Goal: Task Accomplishment & Management: Manage account settings

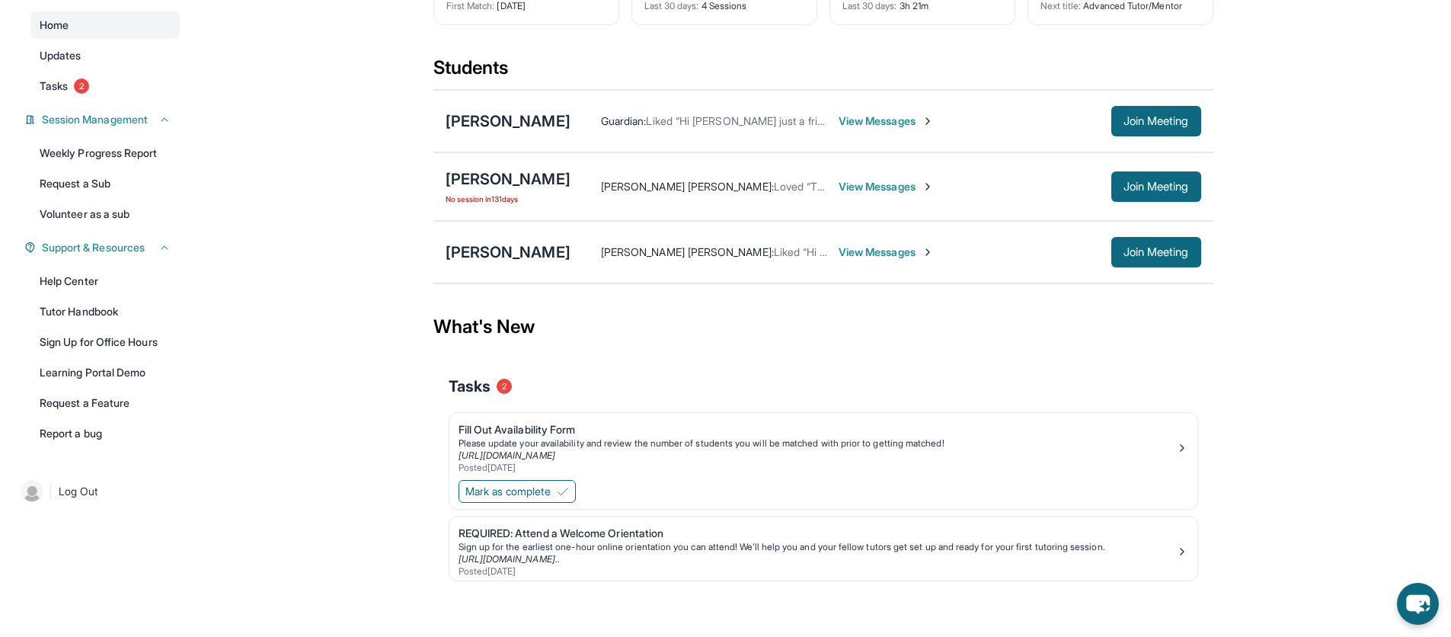
scroll to position [137, 0]
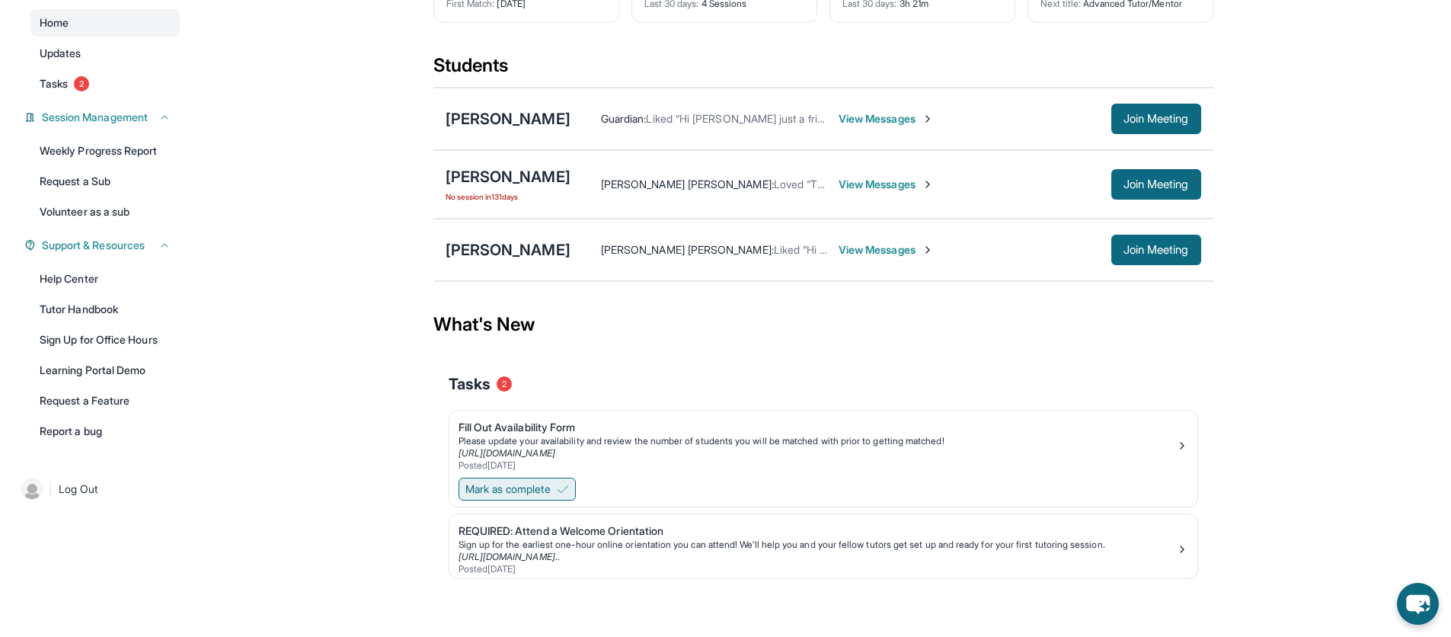
click at [536, 489] on span "Mark as complete" at bounding box center [508, 489] width 85 height 15
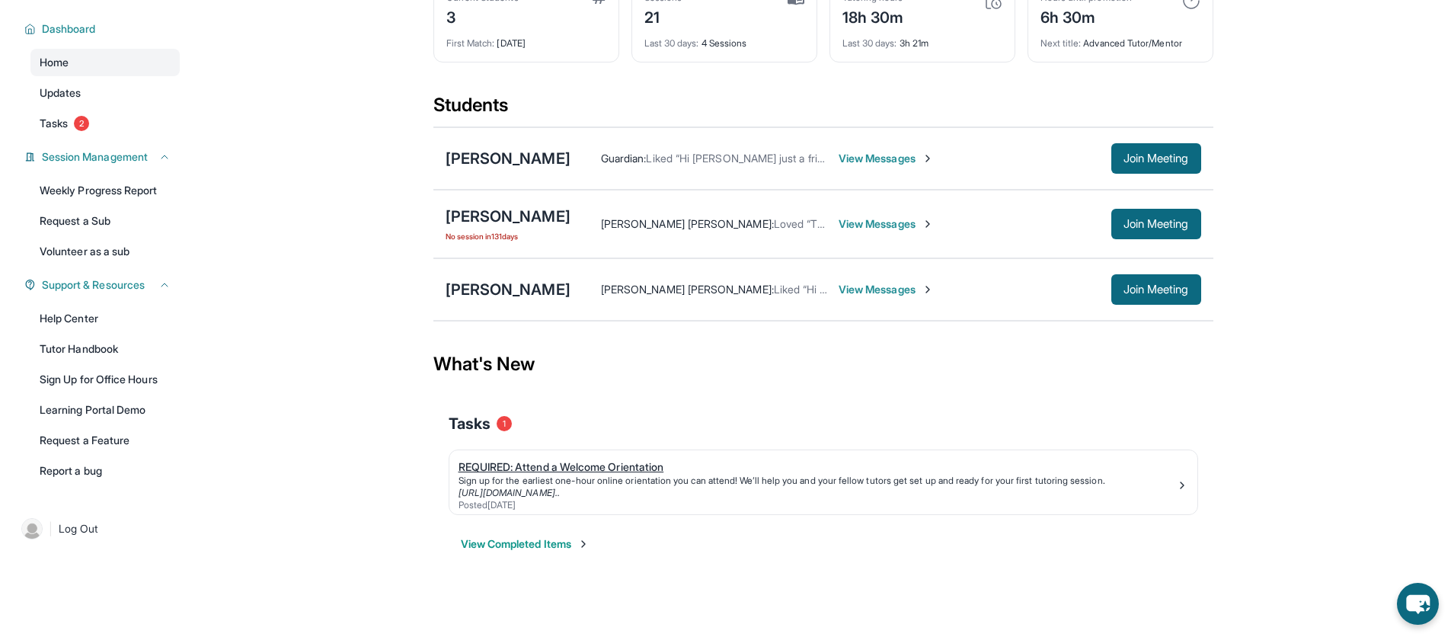
scroll to position [93, 0]
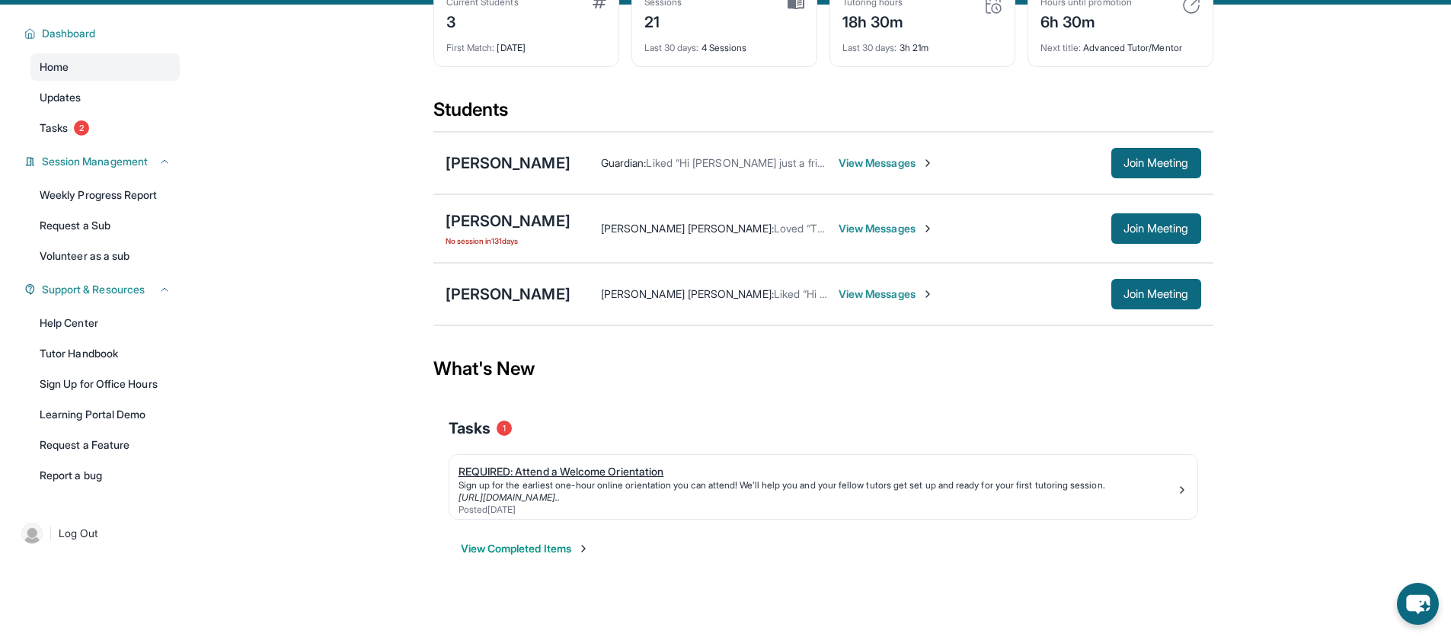
click at [549, 507] on div "Posted 3/23/2025" at bounding box center [818, 510] width 718 height 12
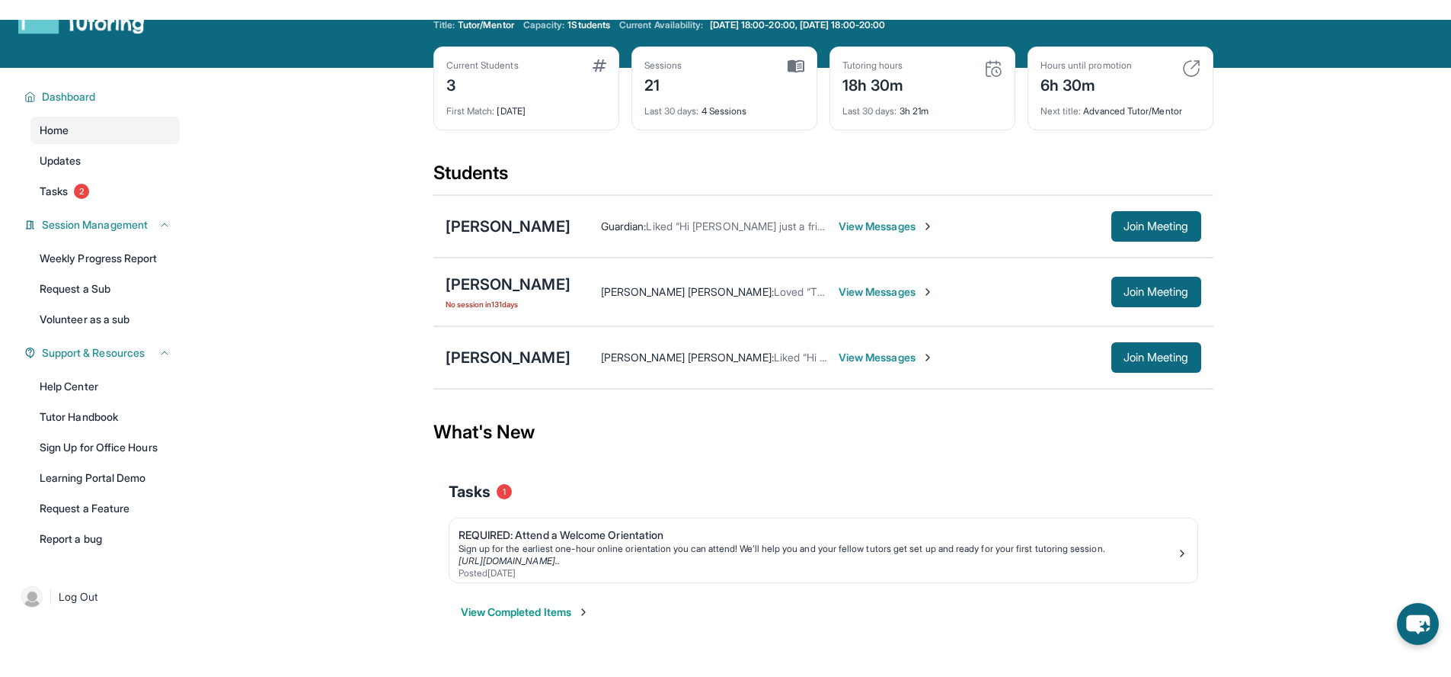
scroll to position [52, 0]
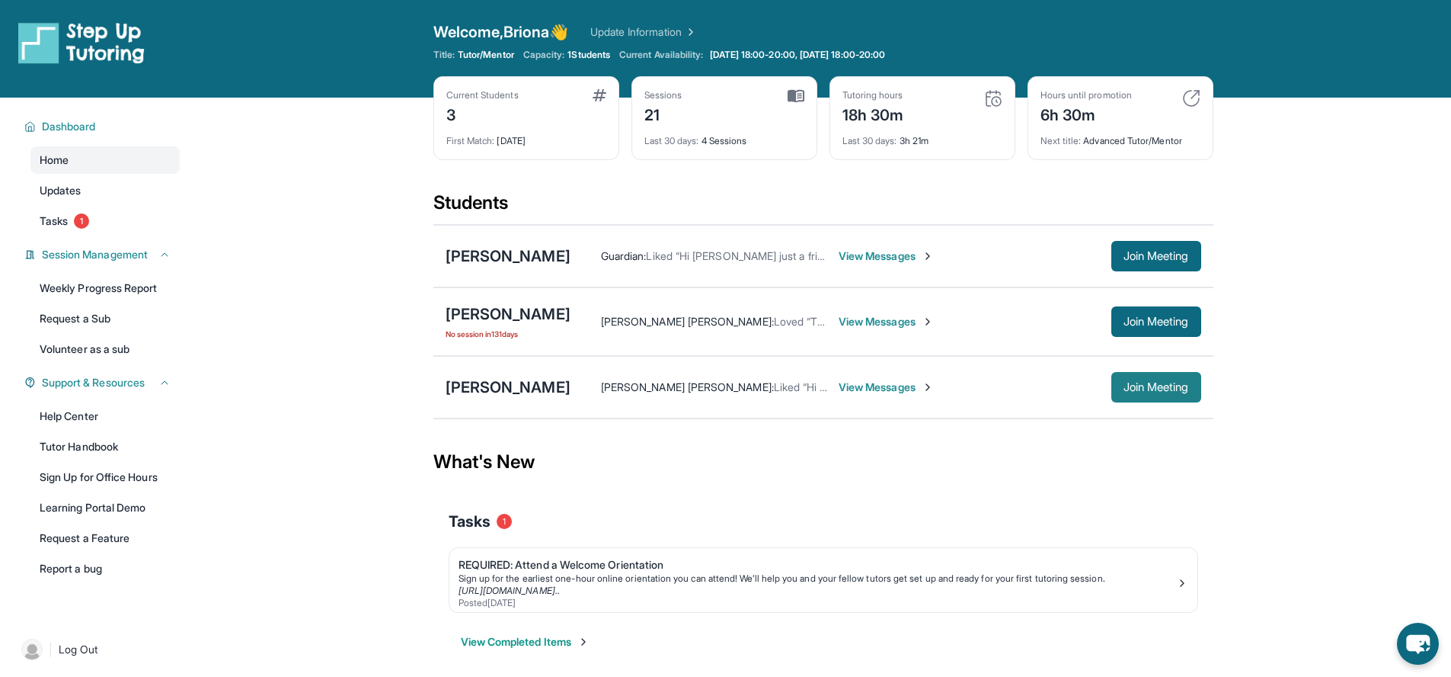
click at [1120, 395] on button "Join Meeting" at bounding box center [1157, 387] width 90 height 30
click at [508, 382] on div "[PERSON_NAME]" at bounding box center [508, 386] width 125 height 21
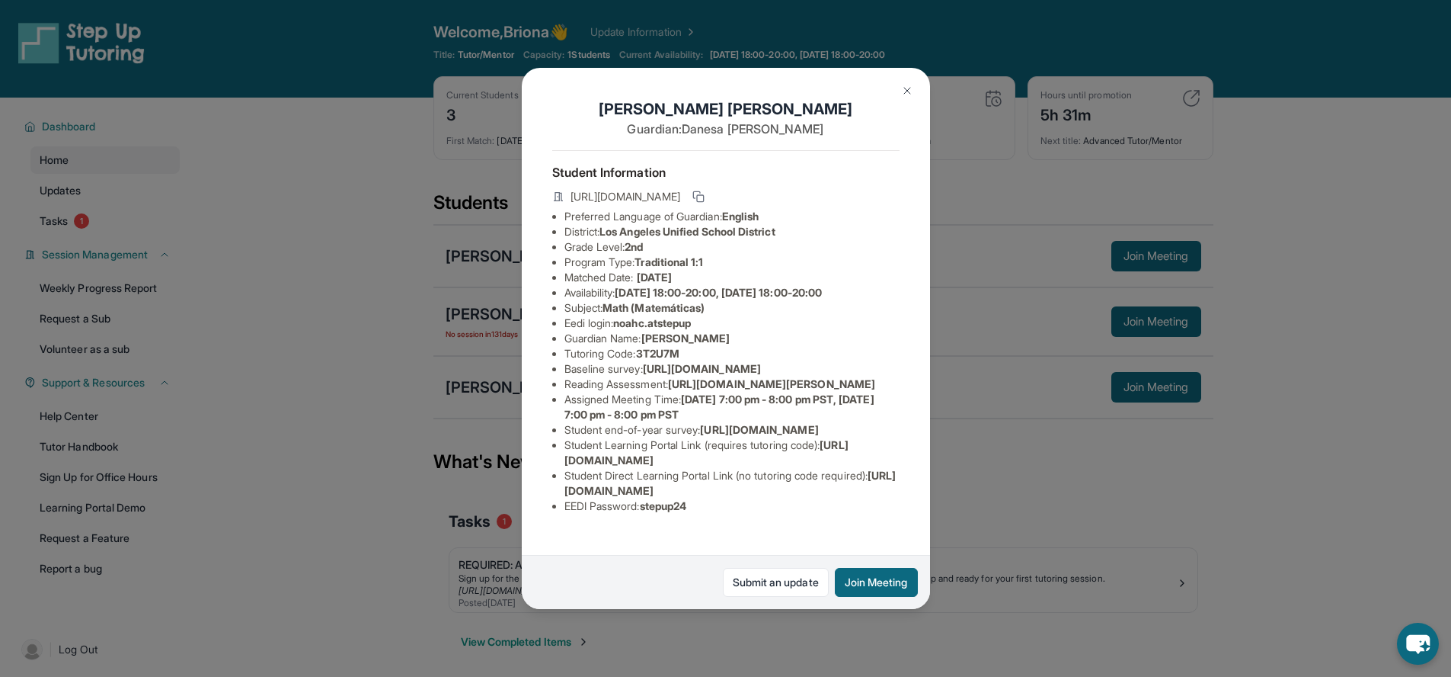
click at [393, 248] on div "[PERSON_NAME] Guardian: [PERSON_NAME] Student Information [URL][DOMAIN_NAME] Pr…" at bounding box center [725, 338] width 1451 height 677
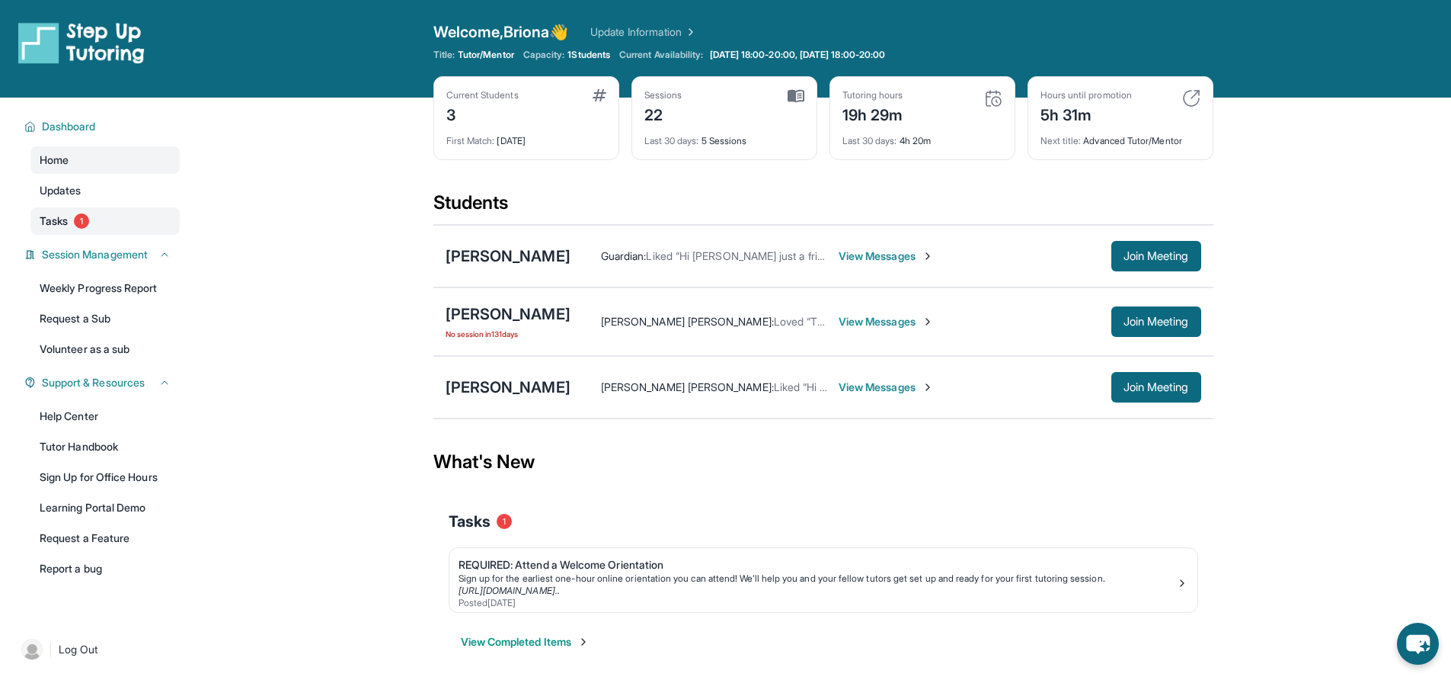
click at [79, 217] on span "1" at bounding box center [81, 220] width 15 height 15
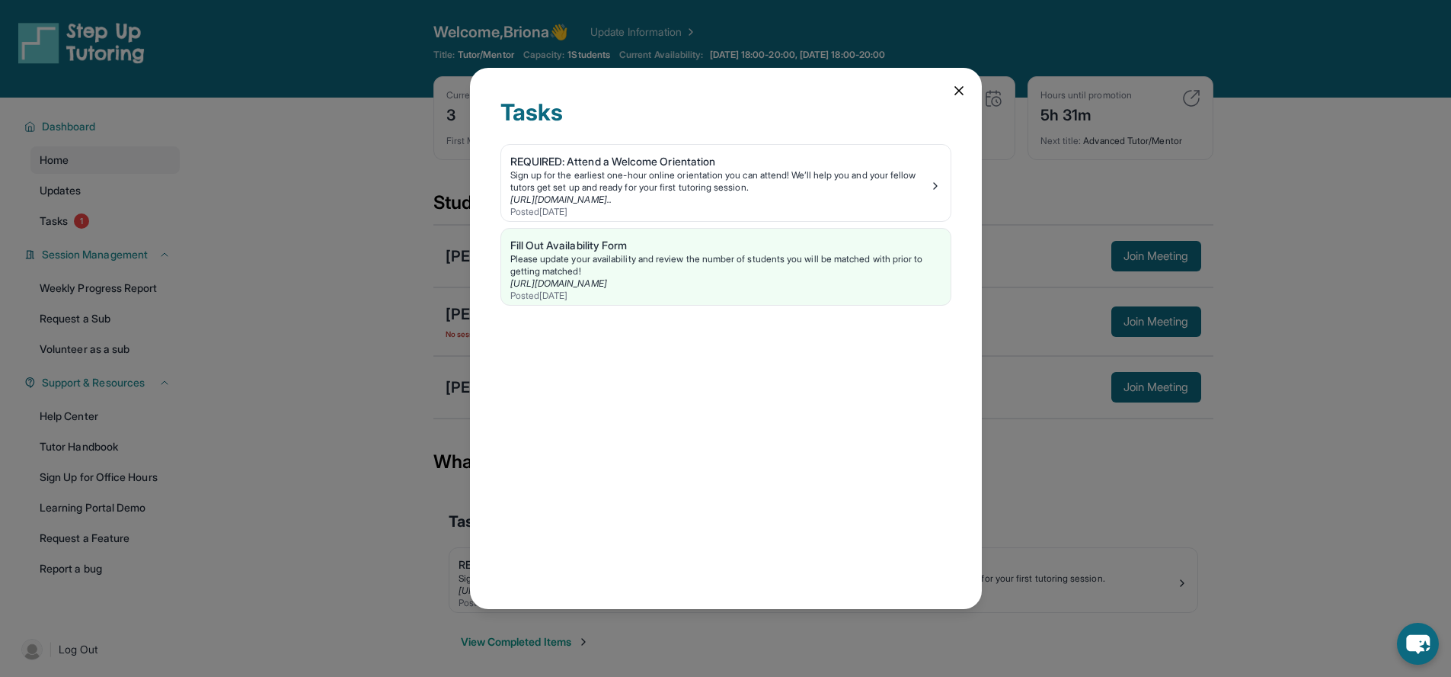
click at [471, 135] on div "Tasks REQUIRED: Attend a Welcome Orientation Sign up for the earliest one-hour …" at bounding box center [726, 338] width 512 height 541
click at [441, 141] on div "Tasks REQUIRED: Attend a Welcome Orientation Sign up for the earliest one-hour …" at bounding box center [725, 338] width 1451 height 677
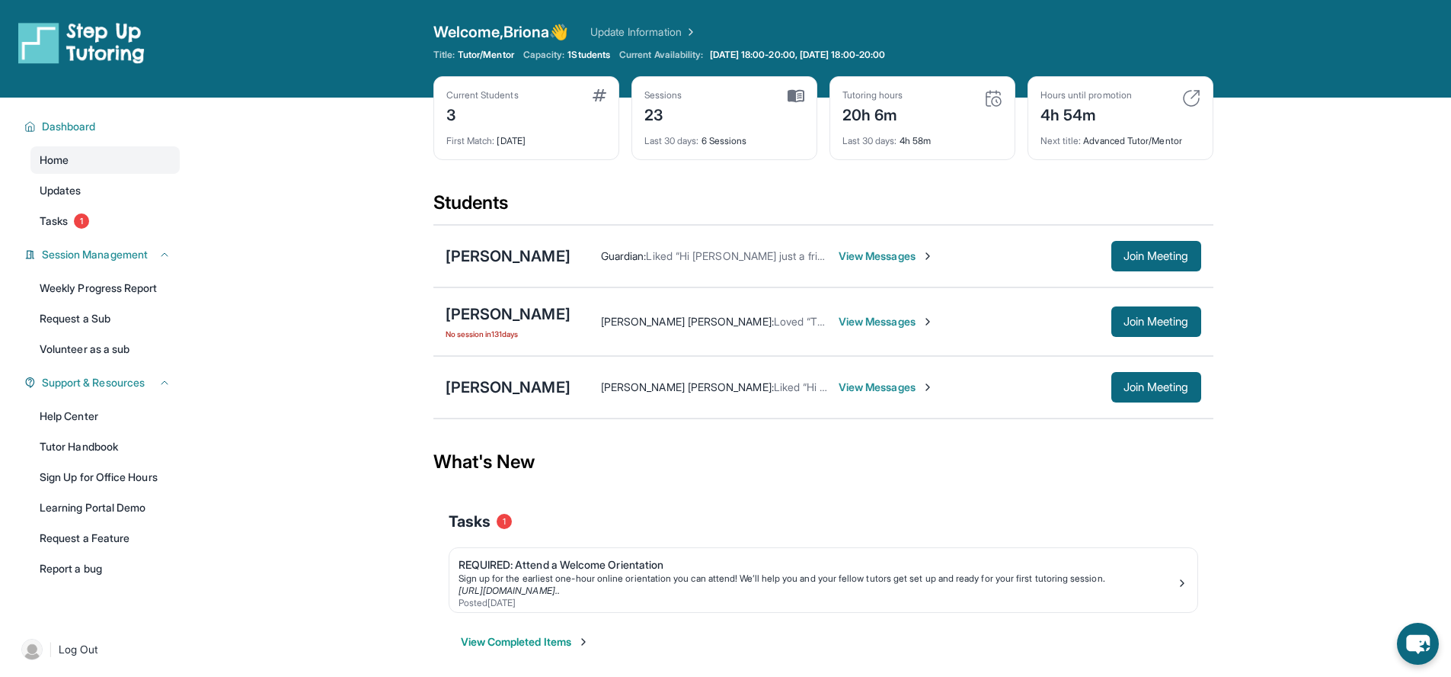
click at [835, 376] on div "[PERSON_NAME] [PERSON_NAME] : Liked “Hi yes, thank you!” View Messages Join Mee…" at bounding box center [886, 387] width 631 height 30
click at [839, 386] on span "View Messages" at bounding box center [886, 386] width 95 height 15
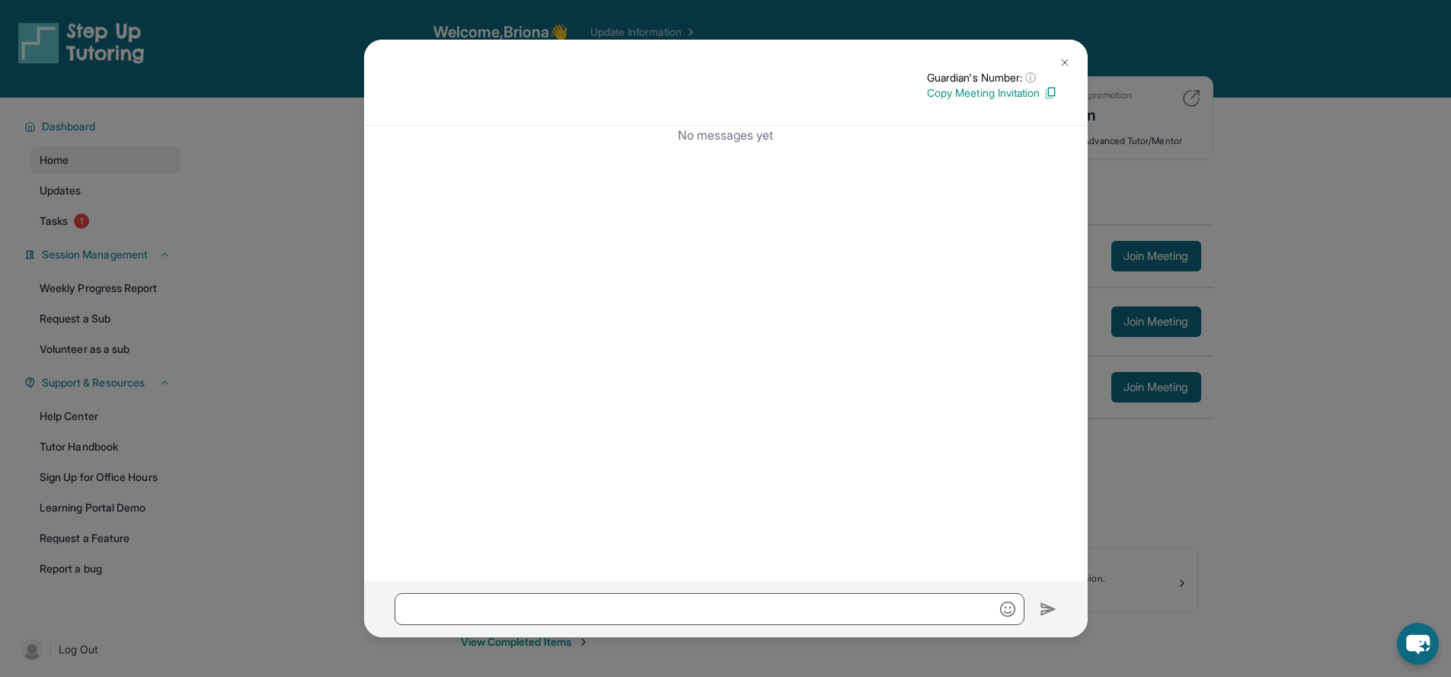
click at [1122, 134] on div "Guardian's Number: ⓘ This isn't the guardian's real number — it's a private for…" at bounding box center [725, 338] width 1451 height 677
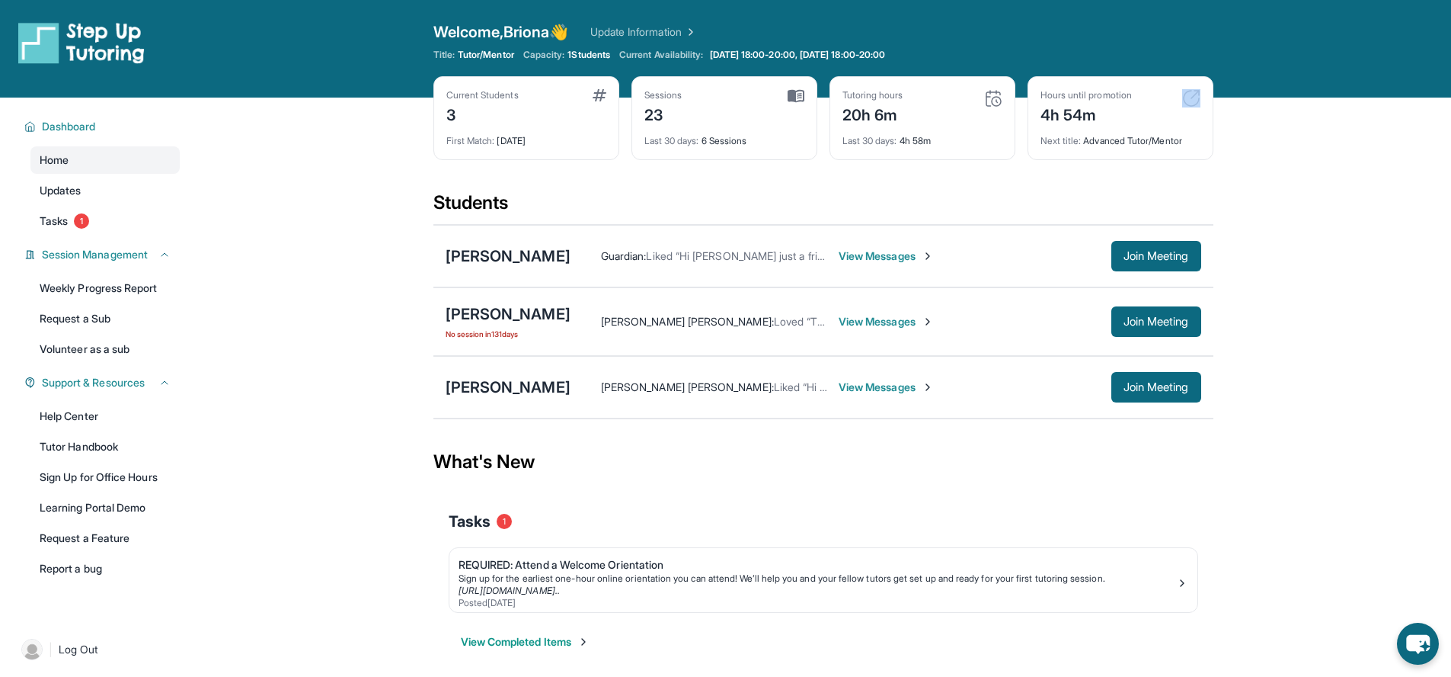
drag, startPoint x: 1027, startPoint y: 127, endPoint x: 1173, endPoint y: 129, distance: 146.3
click at [1173, 129] on div "Current Students 3 First Match : [DATE] Sessions 23 Last 30 days : 6 Sessions T…" at bounding box center [824, 133] width 780 height 114
click at [1173, 129] on div "Next title : Advanced Tutor/Mentor" at bounding box center [1121, 136] width 160 height 21
